Goal: Information Seeking & Learning: Compare options

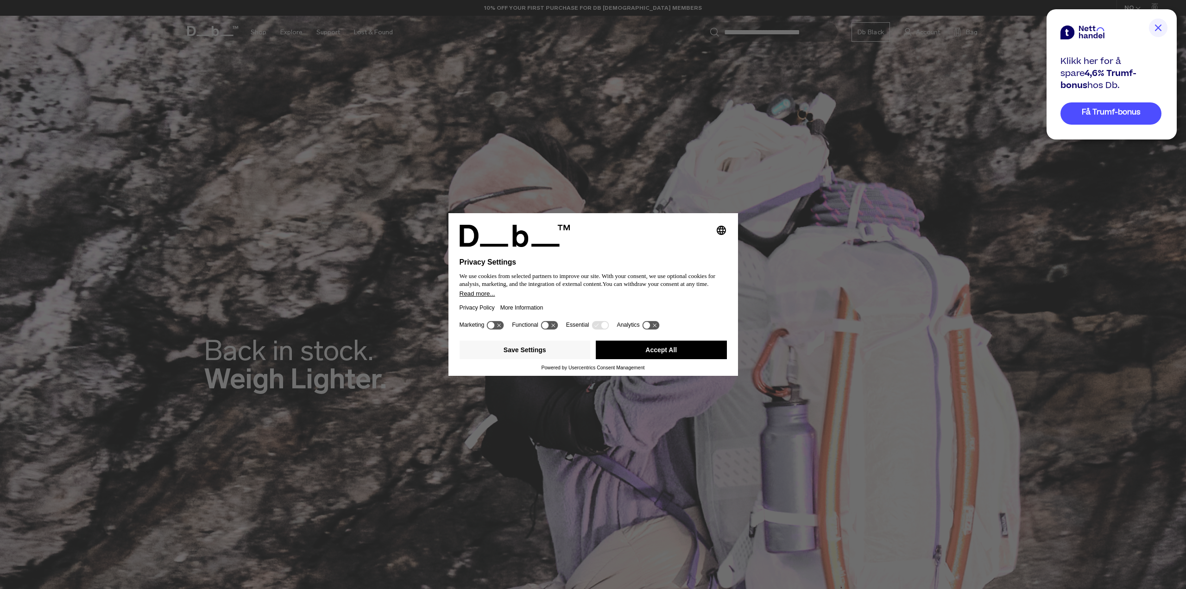
click at [692, 338] on div "Save Settings Accept All" at bounding box center [593, 351] width 267 height 28
click at [692, 346] on button "Accept All" at bounding box center [661, 349] width 131 height 19
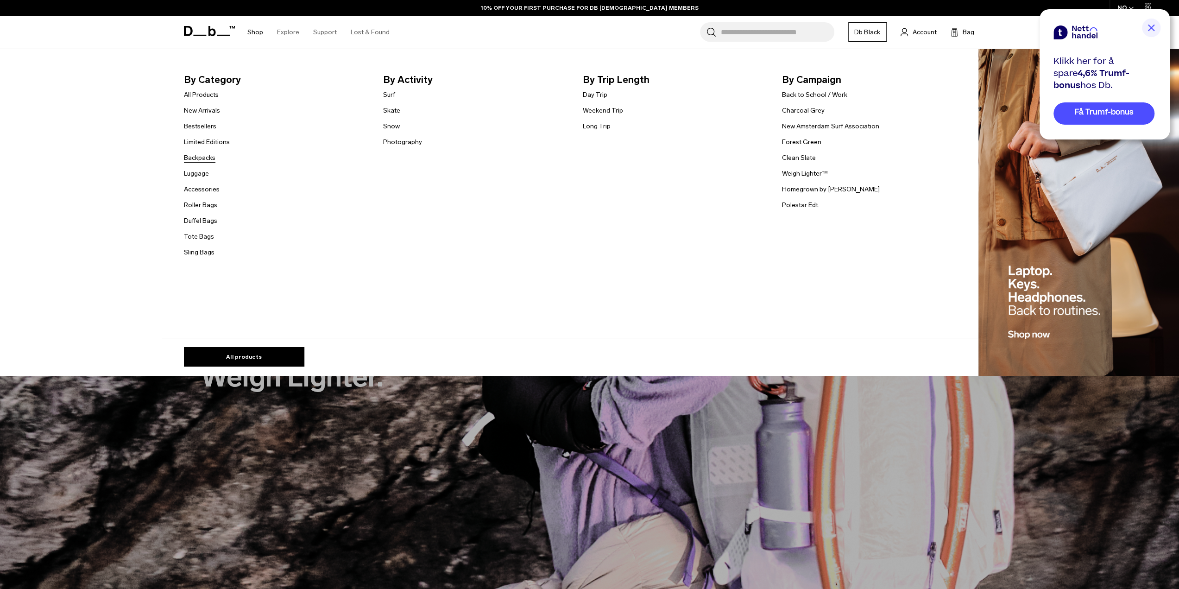
click at [206, 157] on link "Backpacks" at bounding box center [200, 158] width 32 height 10
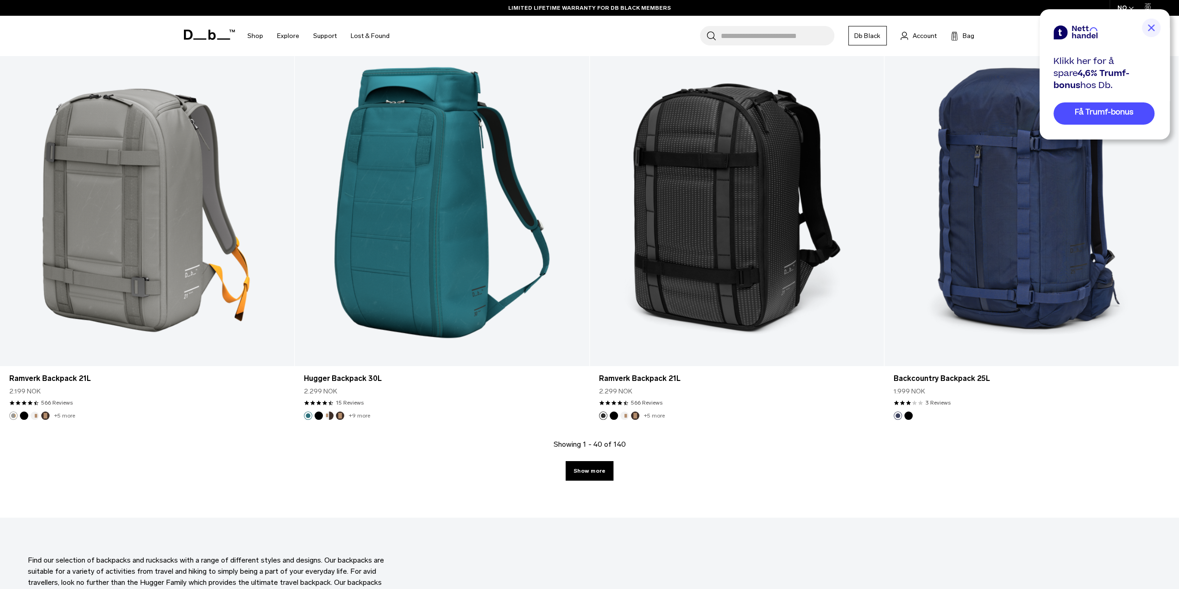
scroll to position [3891, 0]
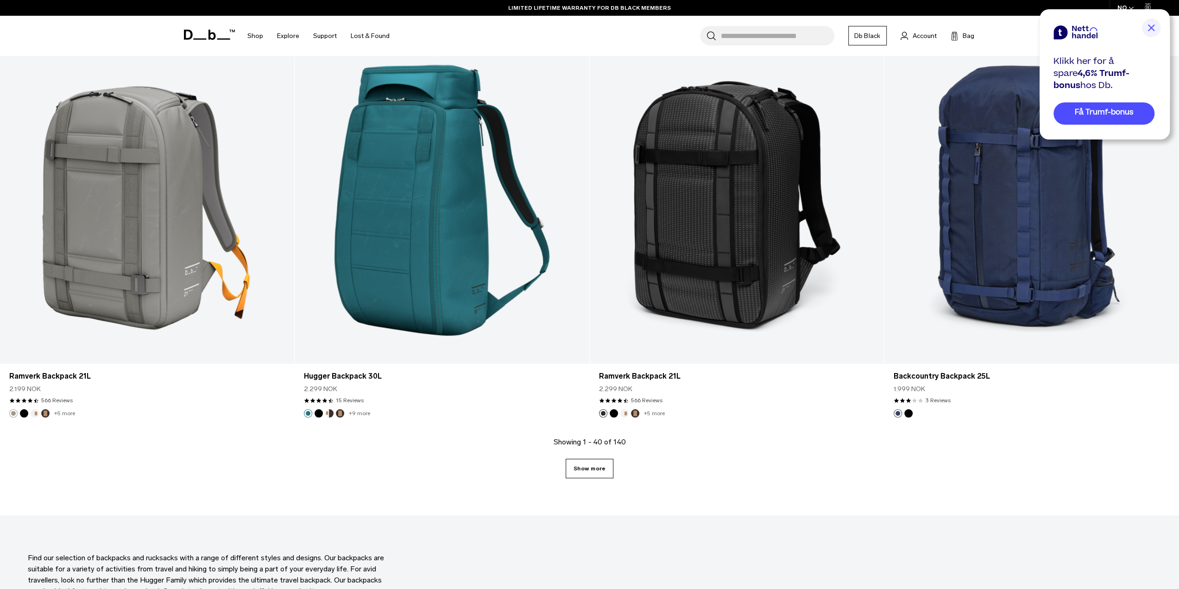
click at [592, 473] on link "Show more" at bounding box center [590, 468] width 48 height 19
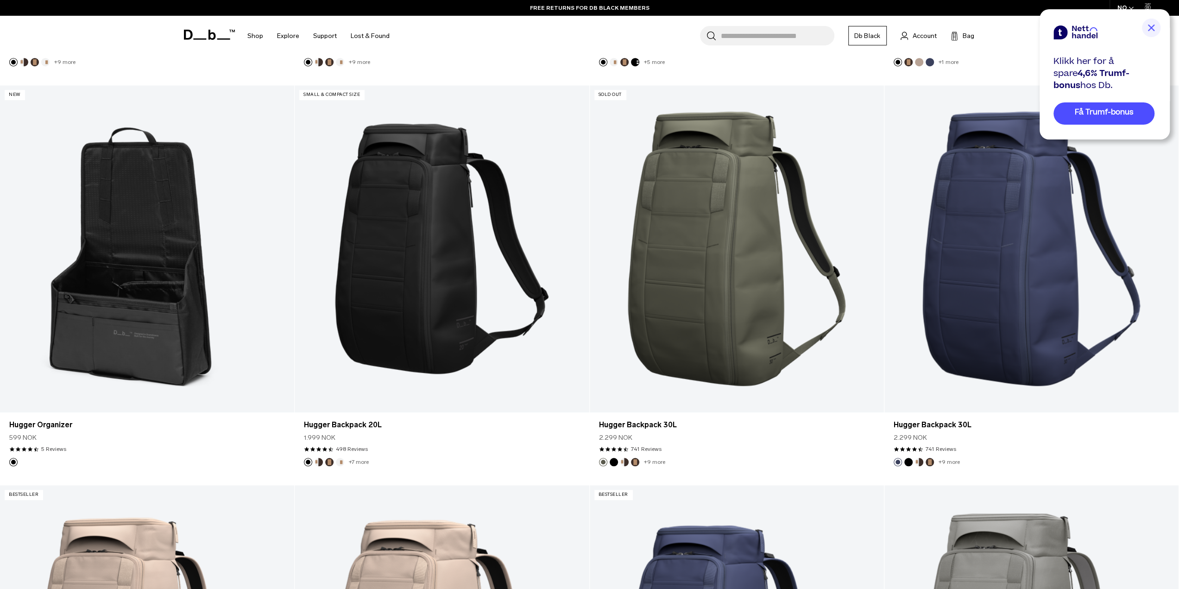
scroll to position [649, 0]
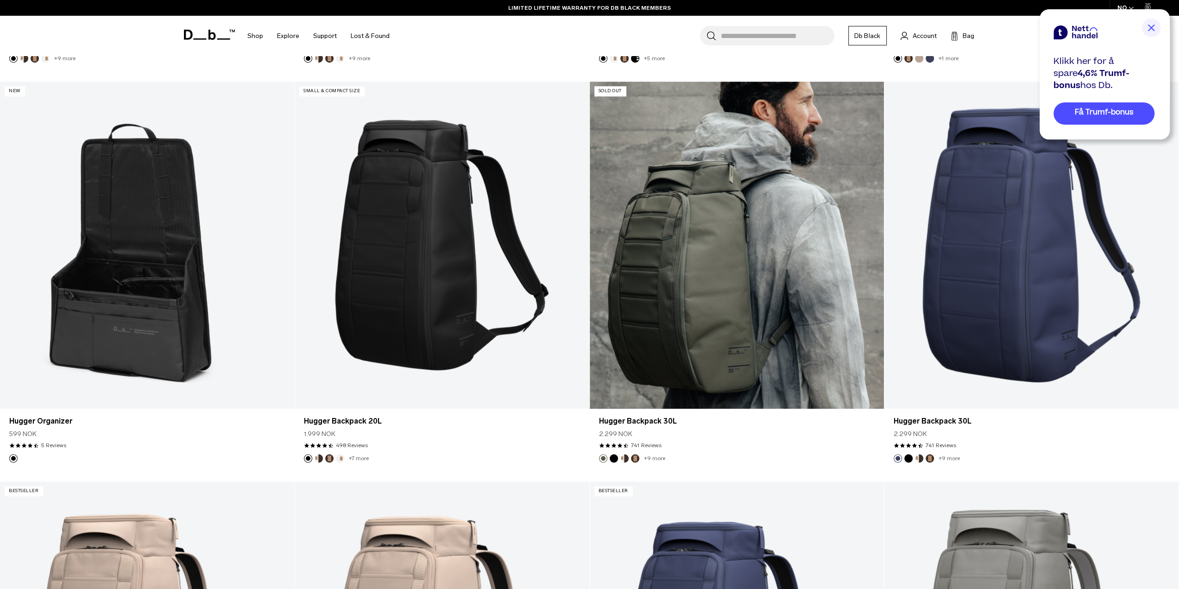
click at [710, 317] on link "Hugger Backpack 30L" at bounding box center [737, 245] width 294 height 327
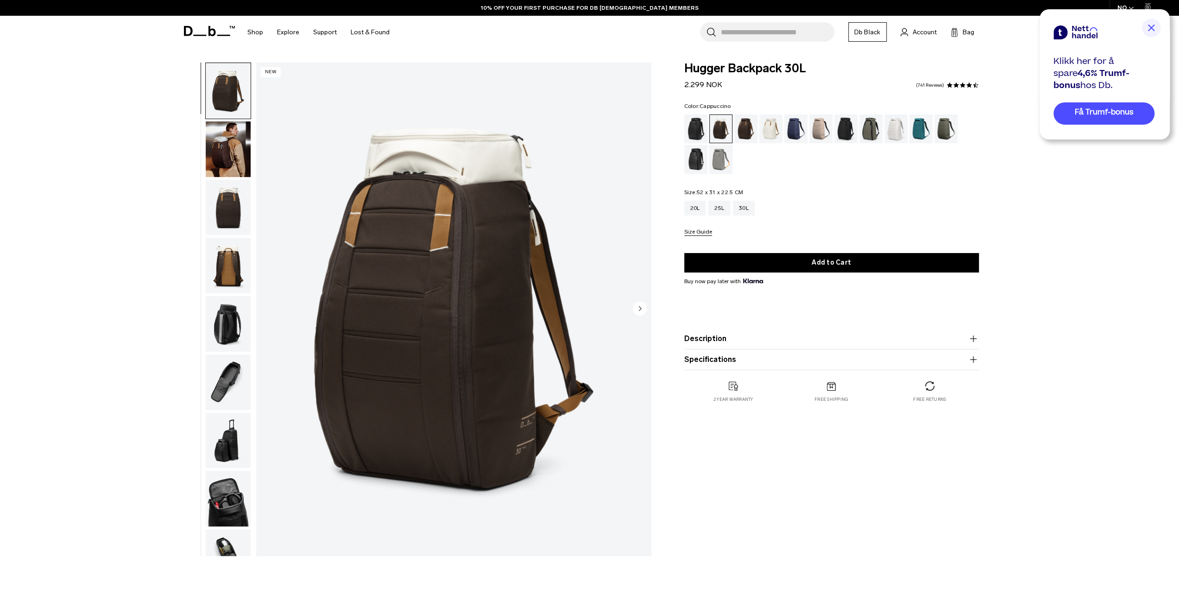
click at [746, 133] on div "Espresso" at bounding box center [746, 128] width 24 height 29
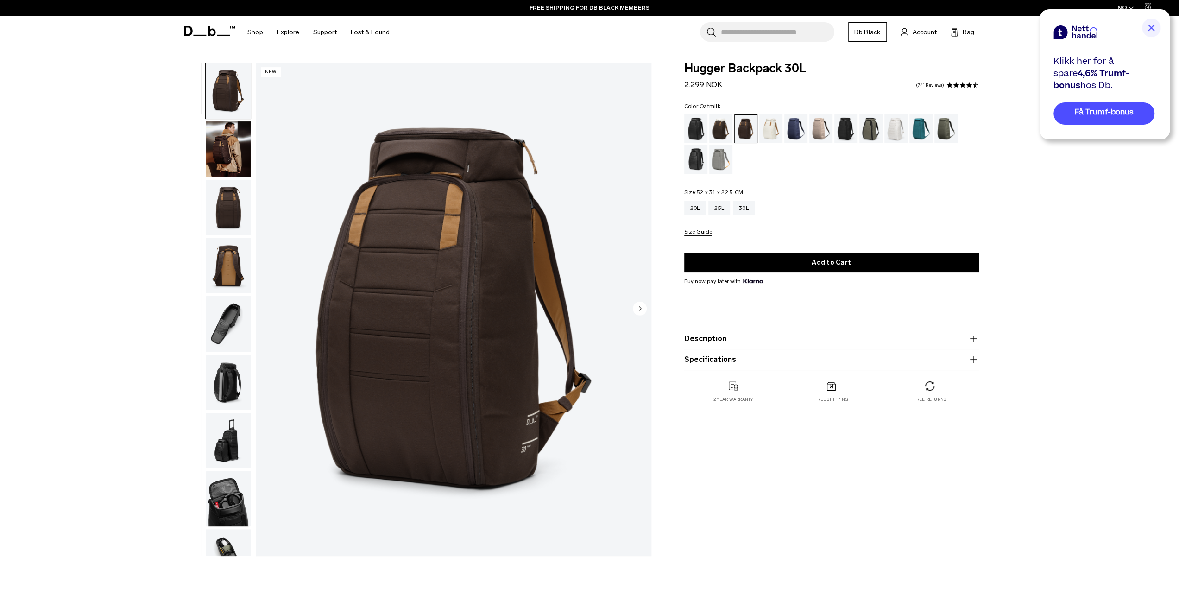
click at [769, 129] on div "Oatmilk" at bounding box center [771, 128] width 24 height 29
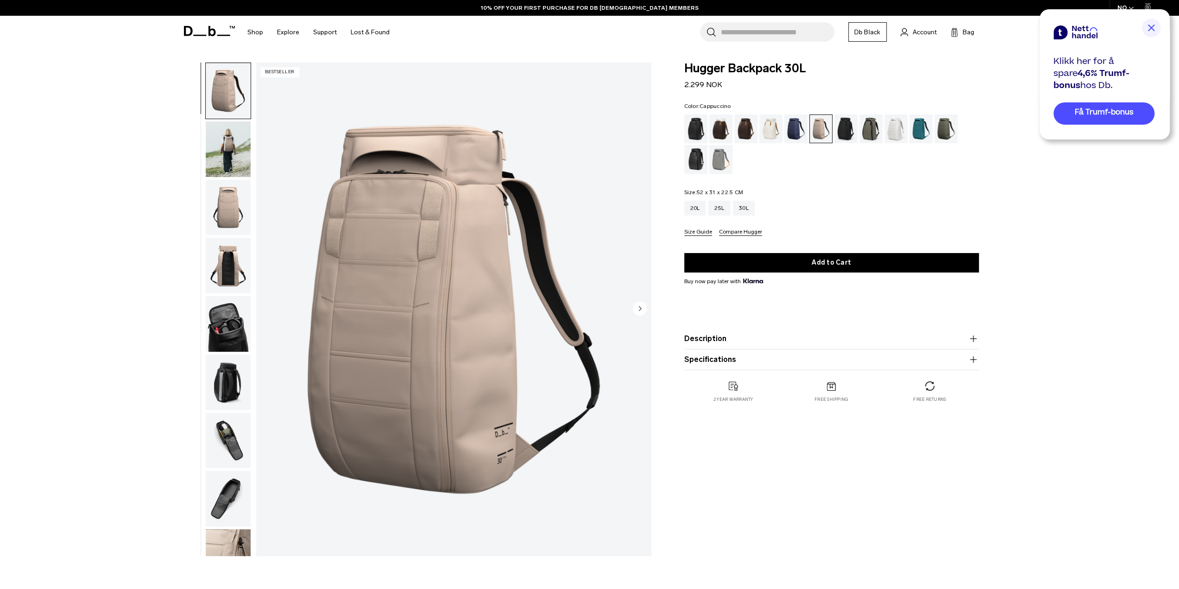
click at [723, 131] on div "Cappuccino" at bounding box center [721, 128] width 24 height 29
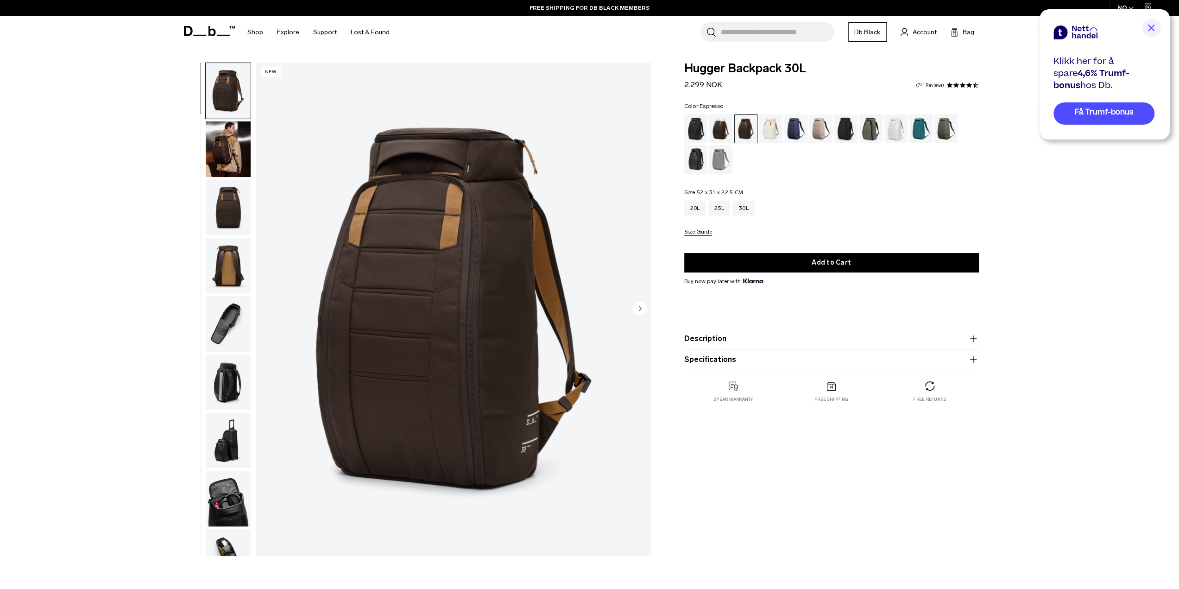
click at [225, 155] on img "button" at bounding box center [228, 149] width 45 height 56
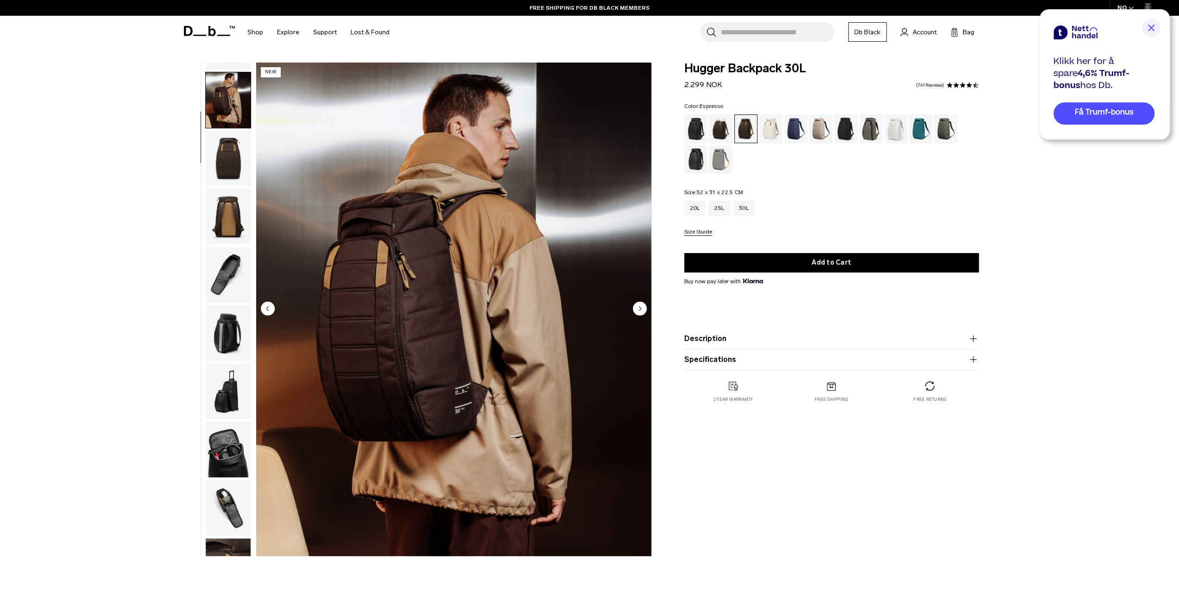
scroll to position [58, 0]
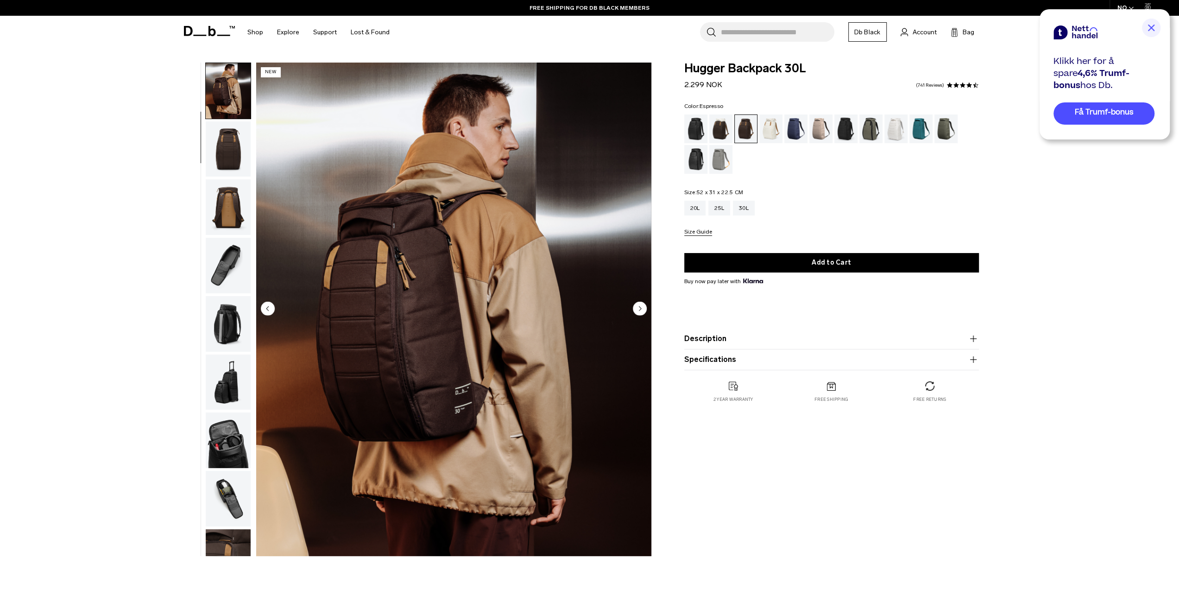
click at [231, 391] on img "button" at bounding box center [228, 382] width 45 height 56
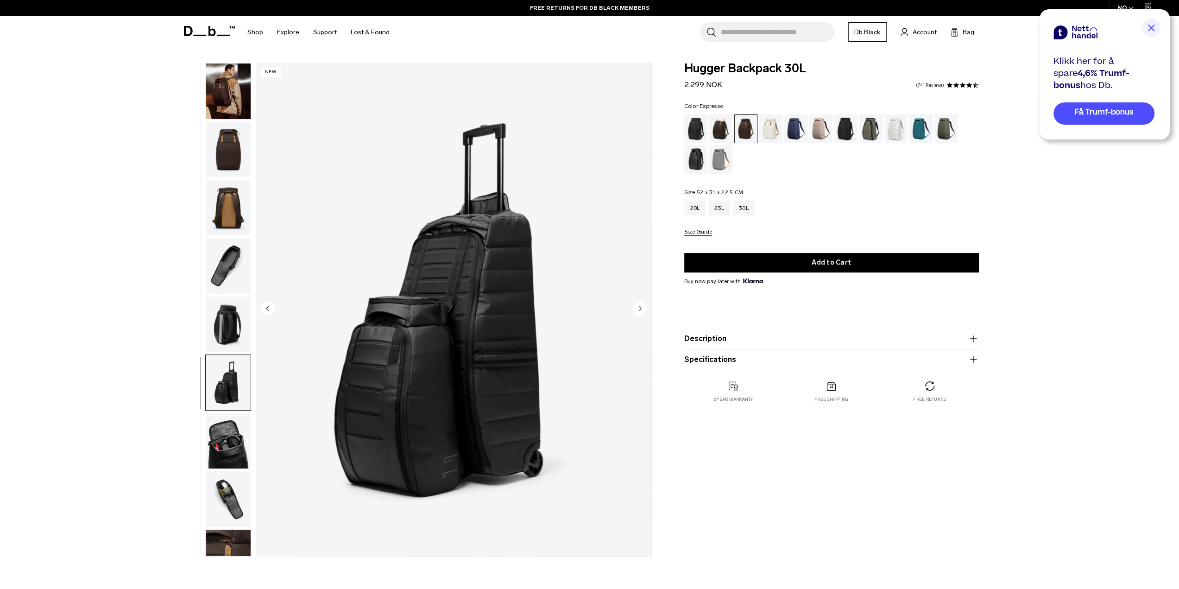
scroll to position [0, 0]
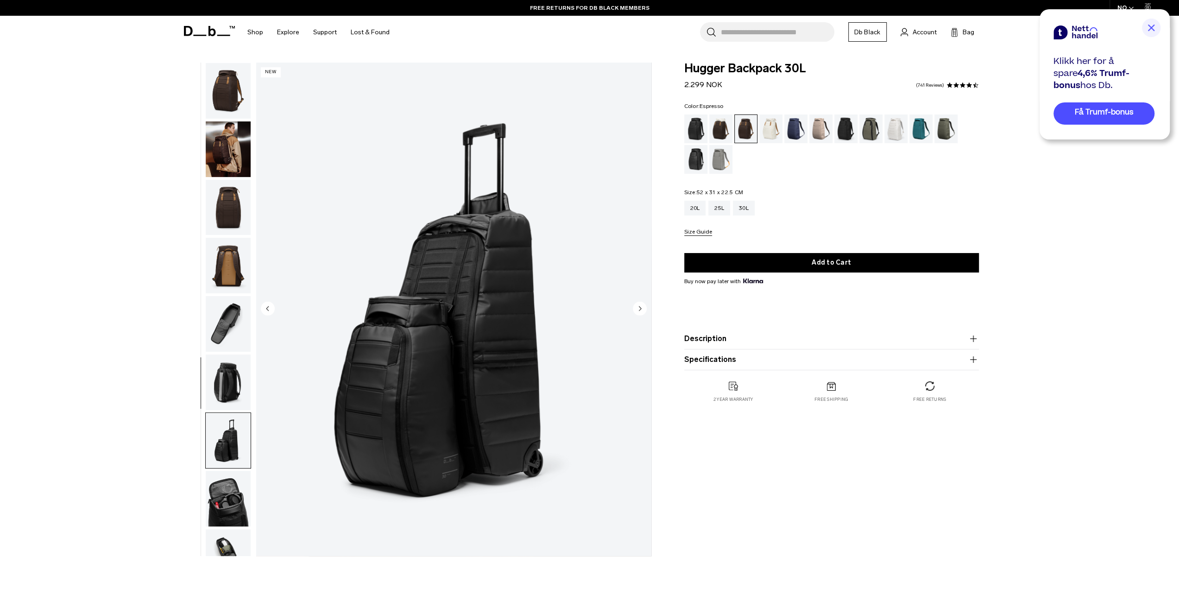
click at [233, 280] on img "button" at bounding box center [228, 266] width 45 height 56
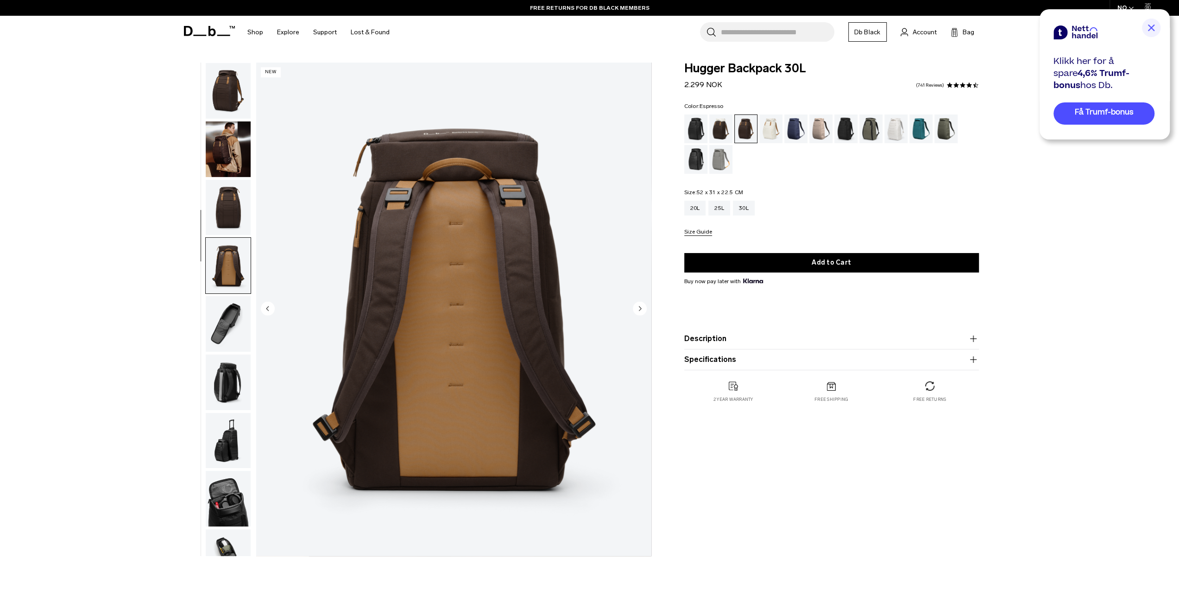
click at [230, 268] on img "button" at bounding box center [228, 266] width 45 height 56
click at [229, 224] on img "button" at bounding box center [228, 208] width 45 height 56
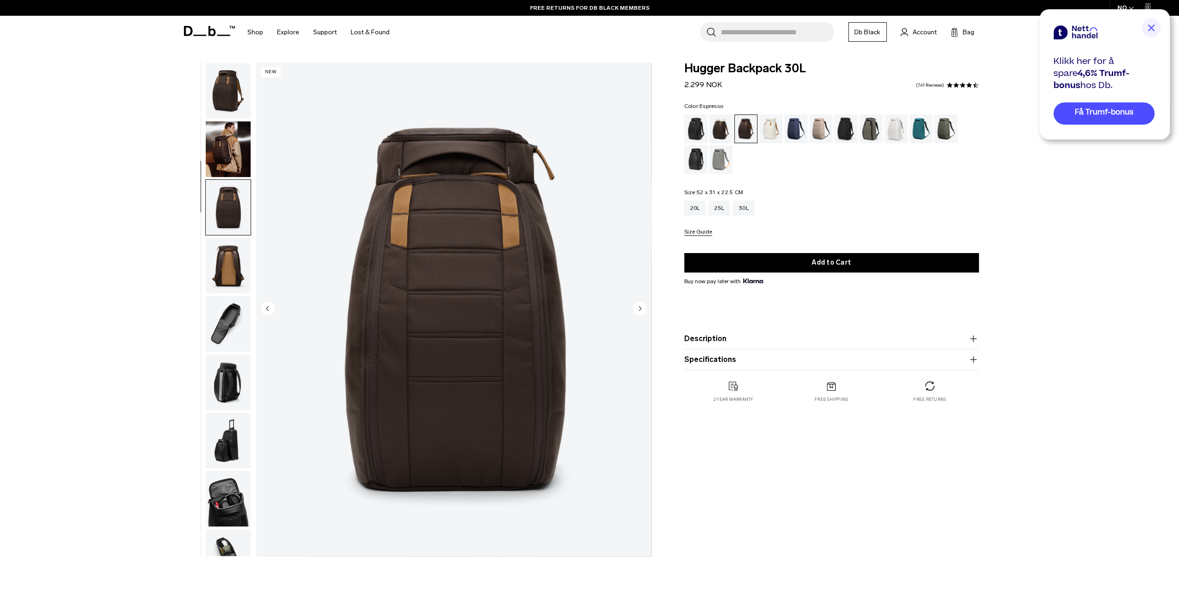
click at [219, 86] on img "button" at bounding box center [228, 91] width 45 height 56
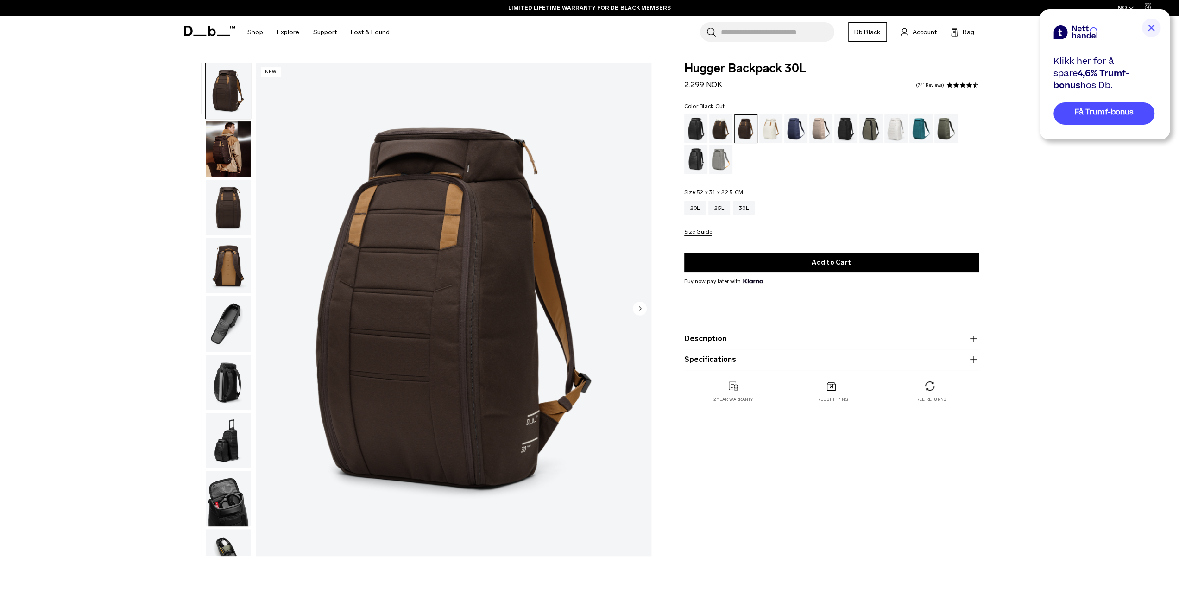
click at [690, 126] on div "Black Out" at bounding box center [696, 128] width 24 height 29
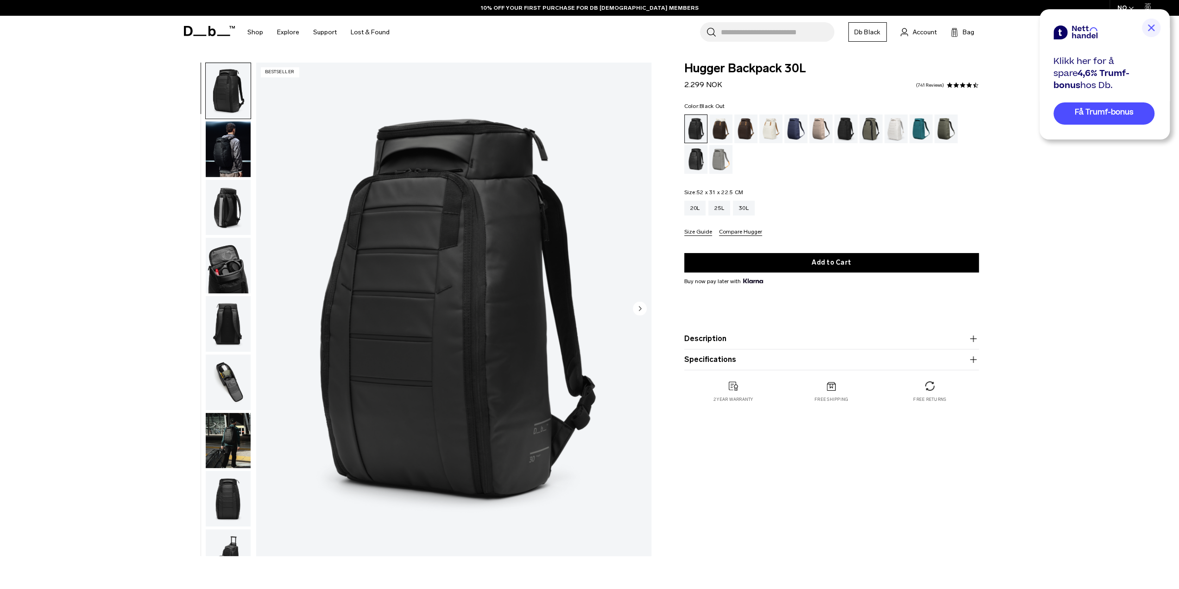
click at [219, 153] on img "button" at bounding box center [228, 149] width 45 height 56
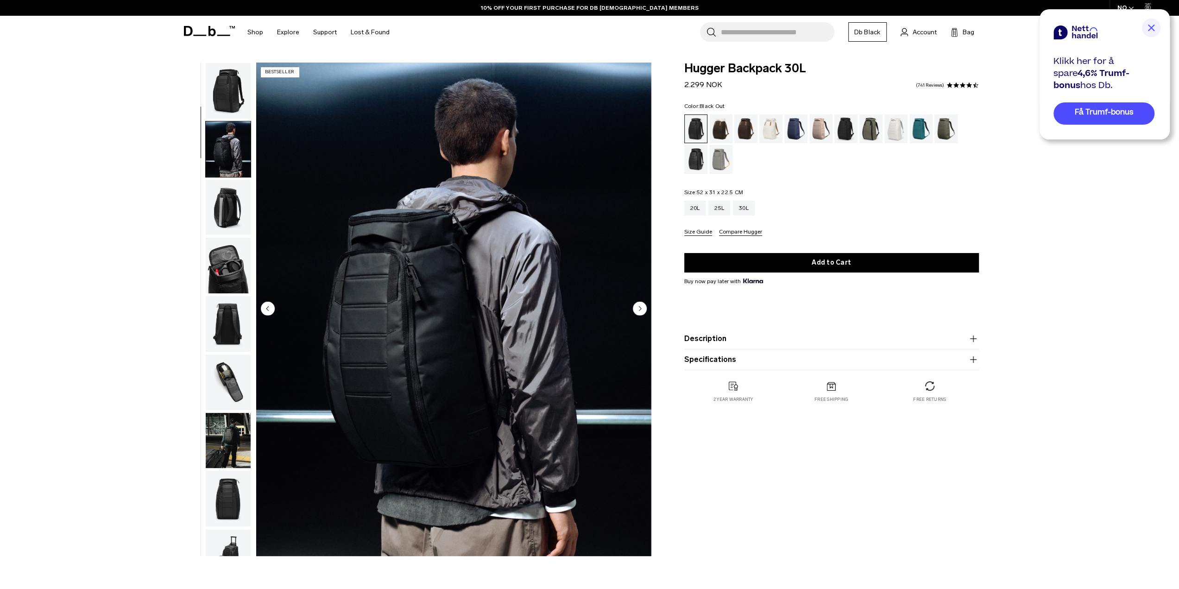
scroll to position [58, 0]
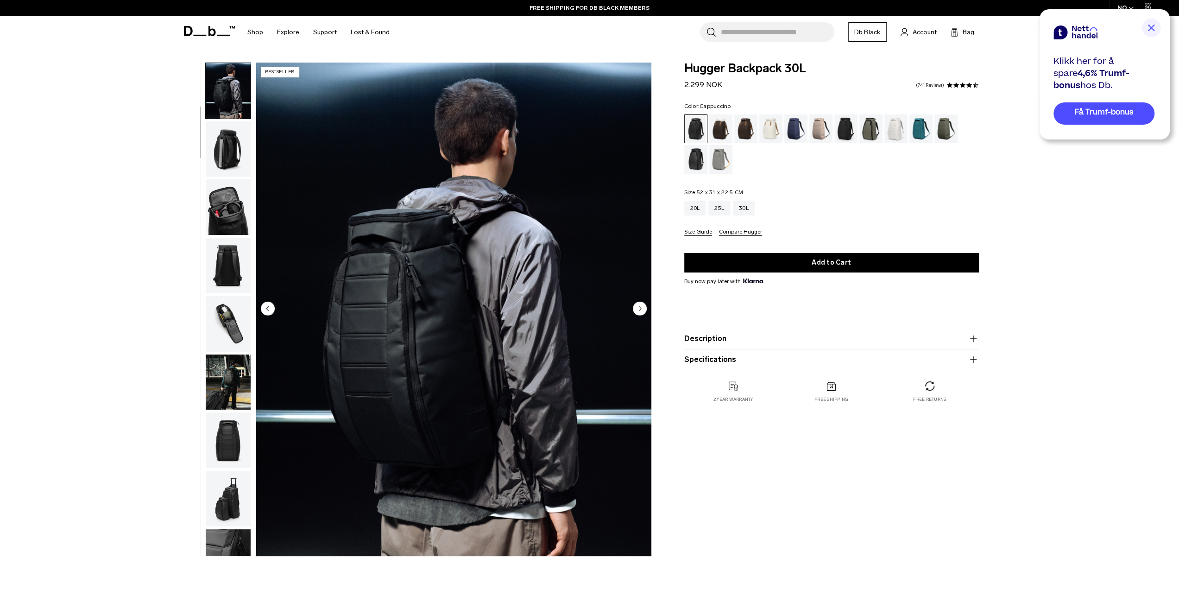
click at [722, 131] on div "Cappuccino" at bounding box center [721, 128] width 24 height 29
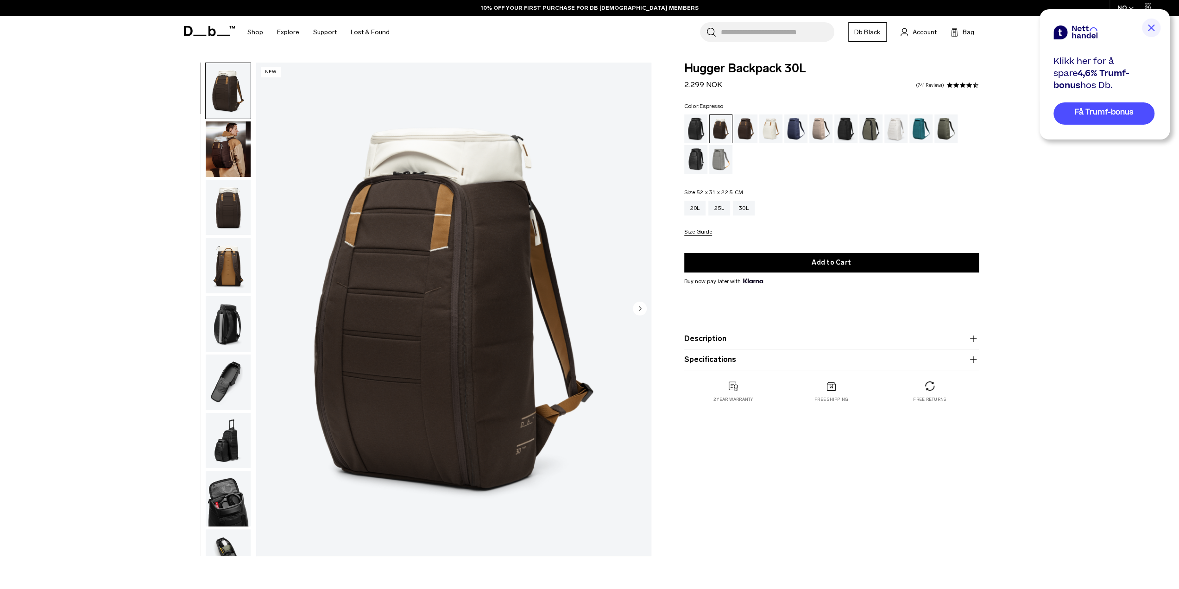
click at [748, 126] on div "Espresso" at bounding box center [746, 128] width 24 height 29
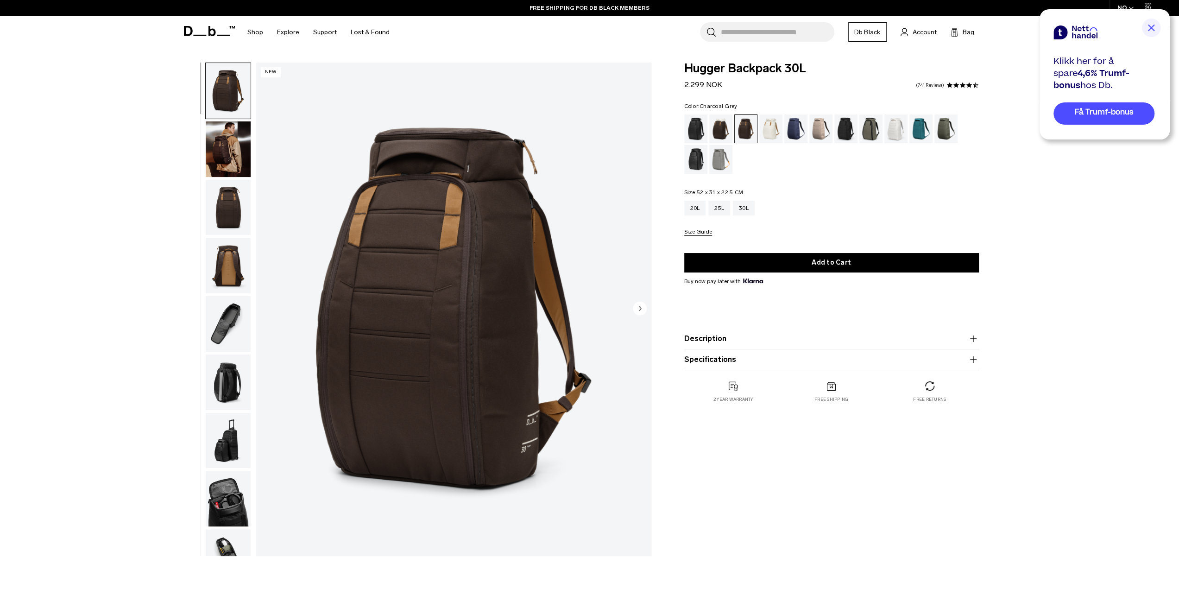
click at [851, 134] on div "Charcoal Grey" at bounding box center [846, 128] width 24 height 29
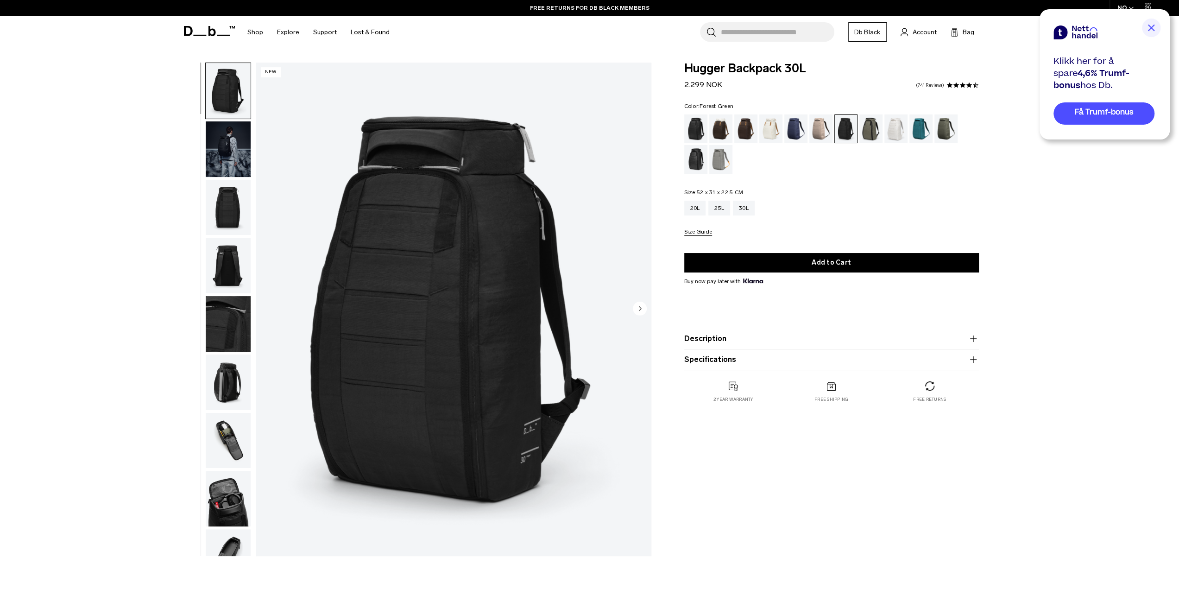
click at [868, 131] on div "Forest Green" at bounding box center [871, 128] width 24 height 29
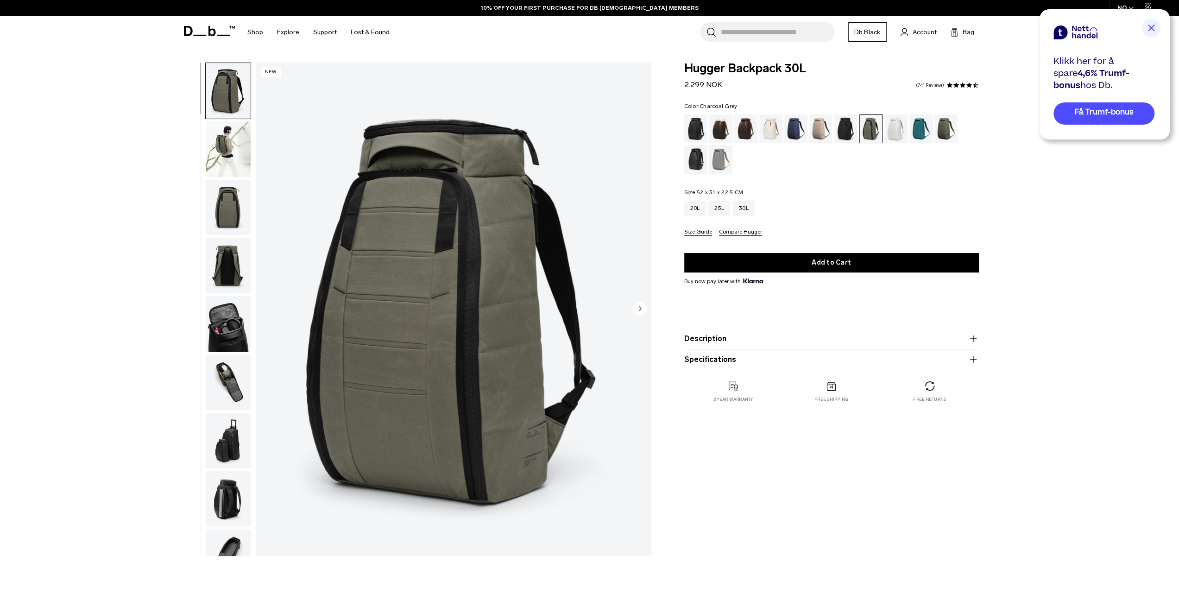
click at [852, 134] on div "Charcoal Grey" at bounding box center [846, 128] width 24 height 29
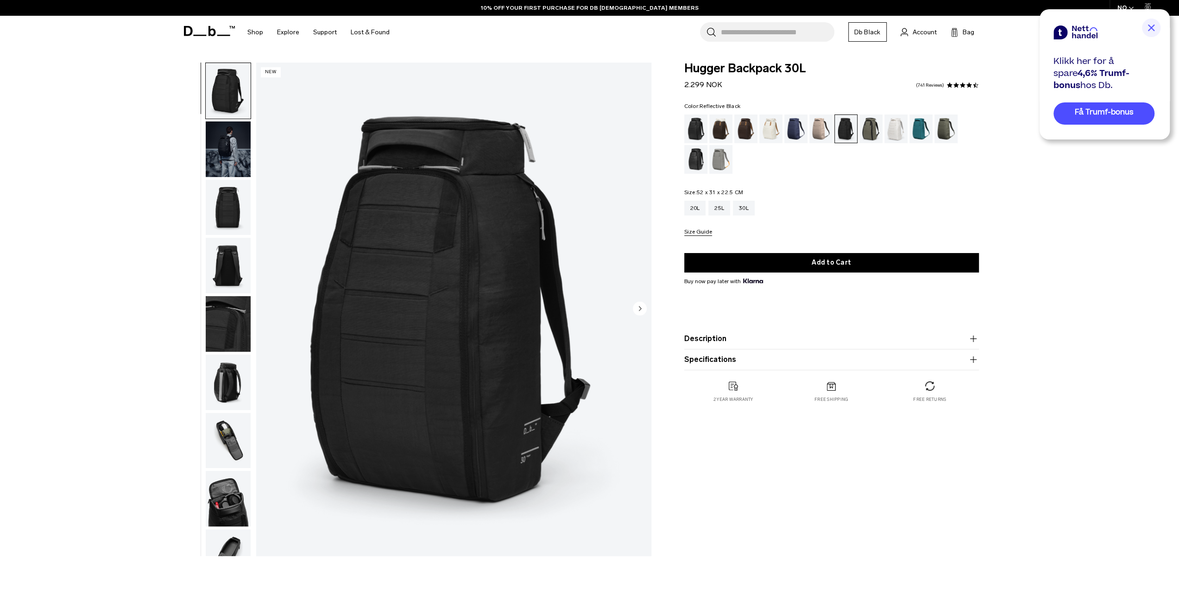
click at [699, 165] on div "Reflective Black" at bounding box center [696, 159] width 24 height 29
